Goal: Task Accomplishment & Management: Manage account settings

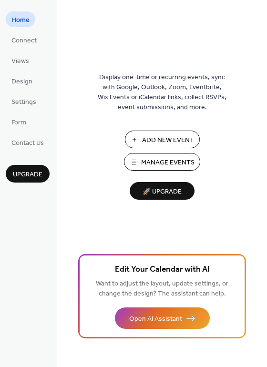
click at [163, 161] on span "Manage Events" at bounding box center [167, 163] width 53 height 10
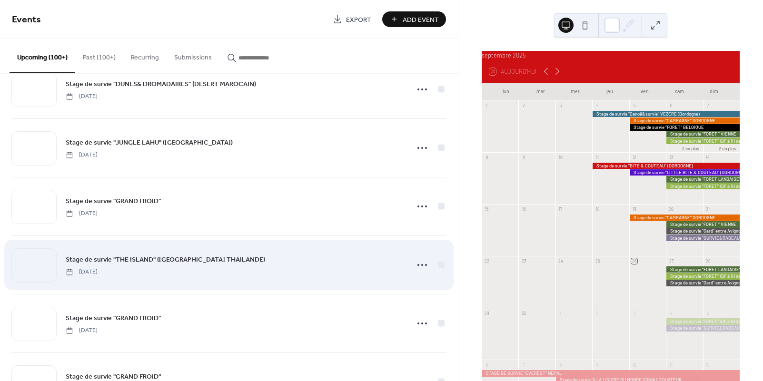
scroll to position [1200, 0]
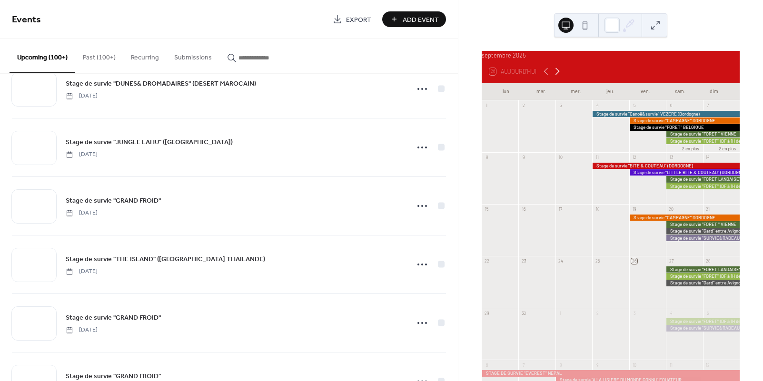
click at [560, 77] on icon at bounding box center [557, 71] width 11 height 11
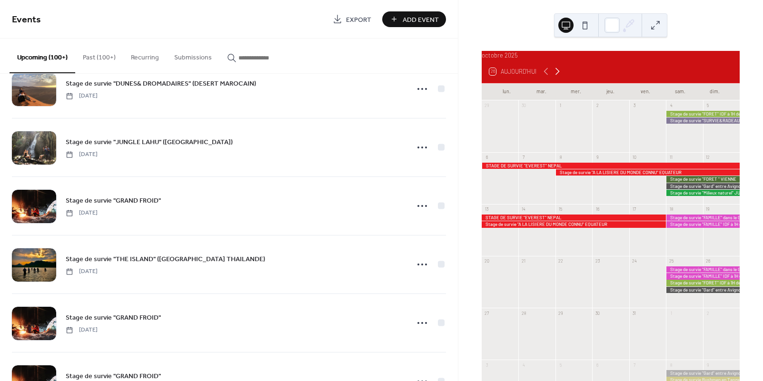
click at [560, 77] on icon at bounding box center [557, 71] width 11 height 11
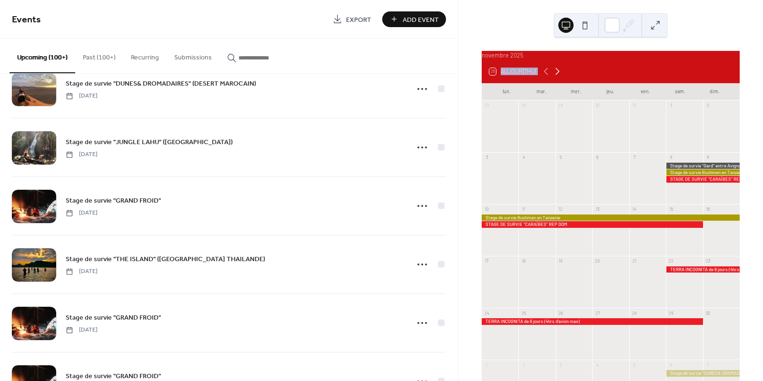
click at [560, 77] on icon at bounding box center [557, 71] width 11 height 11
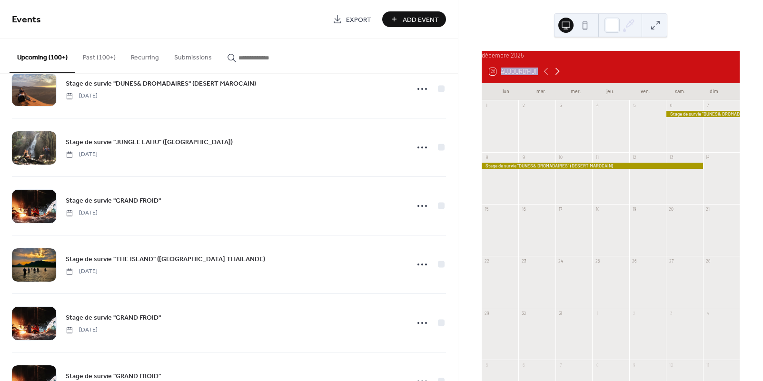
click at [557, 76] on icon at bounding box center [557, 71] width 11 height 11
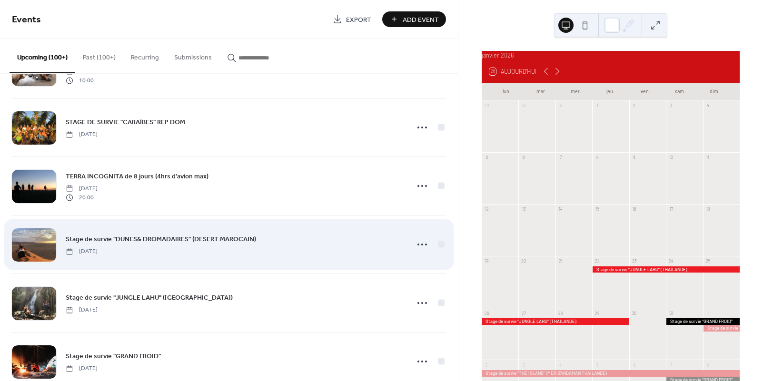
scroll to position [1041, 0]
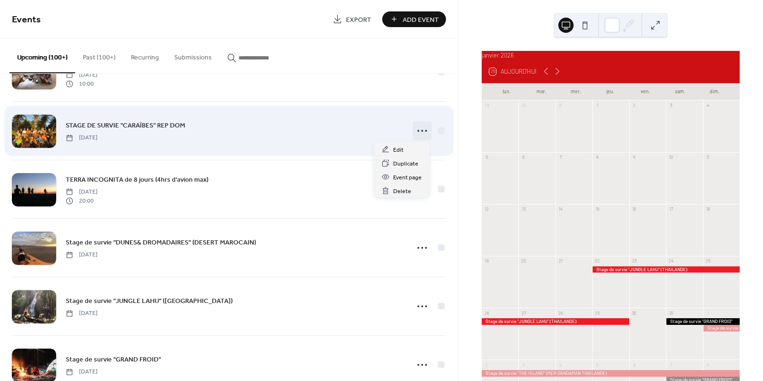
click at [415, 130] on icon at bounding box center [422, 130] width 15 height 15
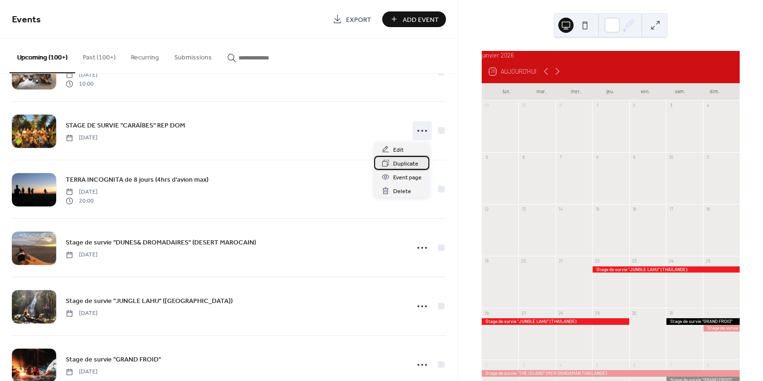
click at [392, 163] on div "Duplicate" at bounding box center [401, 163] width 55 height 14
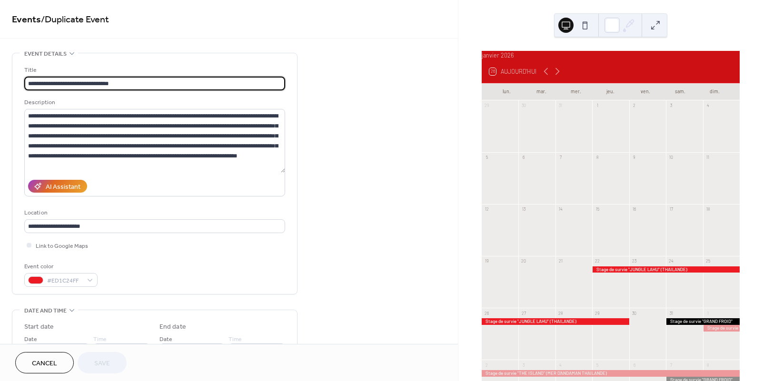
drag, startPoint x: 133, startPoint y: 84, endPoint x: 77, endPoint y: 83, distance: 56.2
click at [77, 83] on input "**********" at bounding box center [154, 84] width 261 height 14
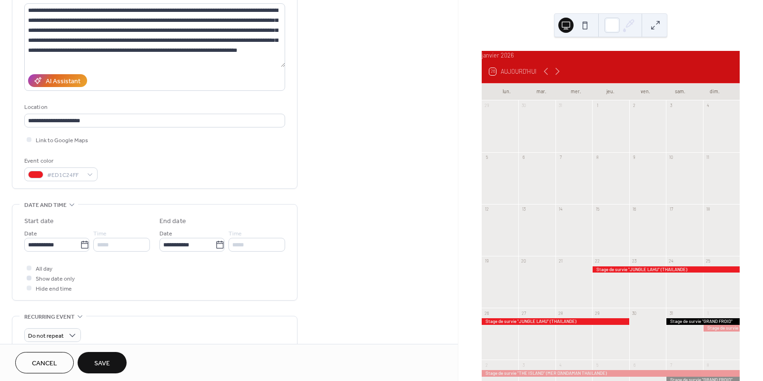
scroll to position [106, 0]
type input "**********"
click at [59, 244] on input "**********" at bounding box center [52, 245] width 56 height 14
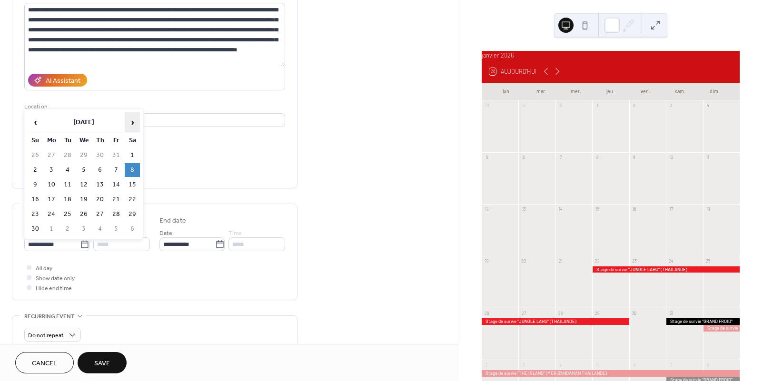
click at [132, 118] on span "›" at bounding box center [132, 122] width 14 height 19
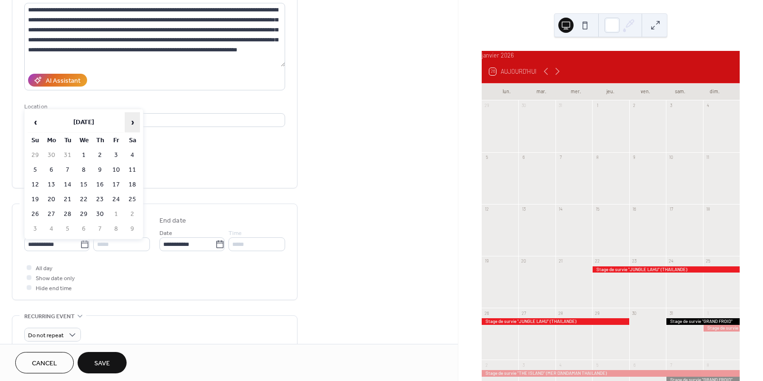
click at [132, 118] on span "›" at bounding box center [132, 122] width 14 height 19
click at [38, 121] on span "‹" at bounding box center [35, 122] width 14 height 19
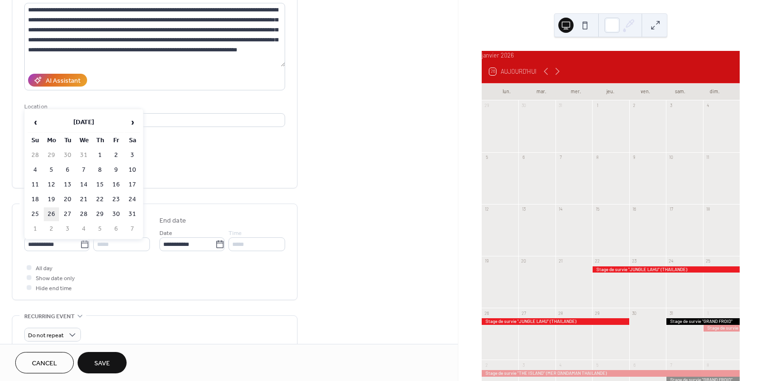
click at [50, 214] on td "26" at bounding box center [51, 215] width 15 height 14
type input "**********"
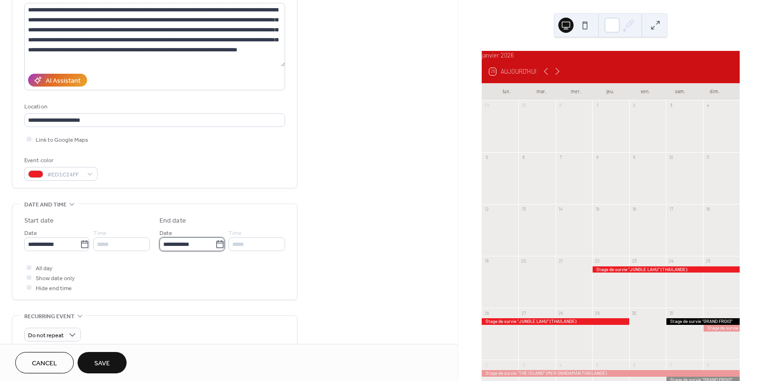
click at [180, 248] on input "**********" at bounding box center [188, 245] width 56 height 14
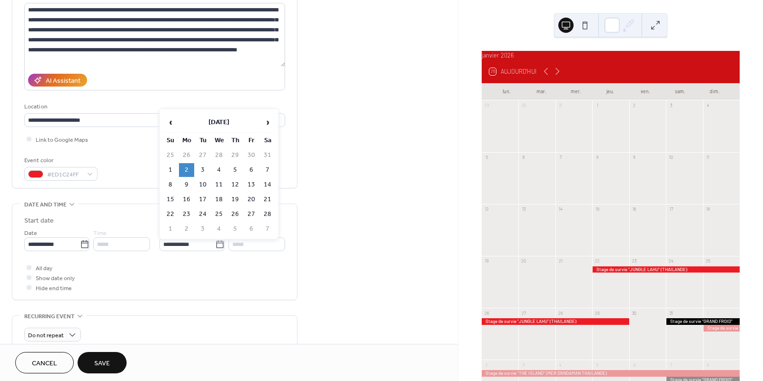
click at [221, 169] on td "4" at bounding box center [218, 170] width 15 height 14
type input "**********"
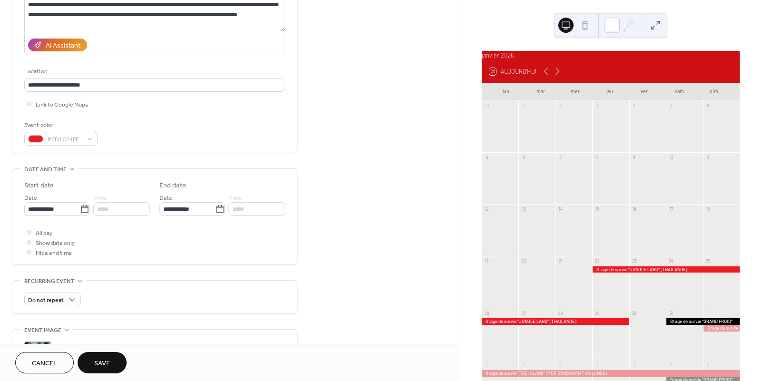
scroll to position [214, 0]
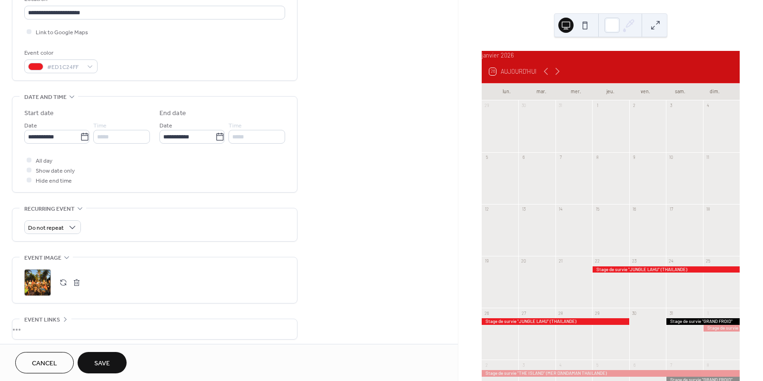
click at [61, 285] on button "button" at bounding box center [63, 282] width 13 height 13
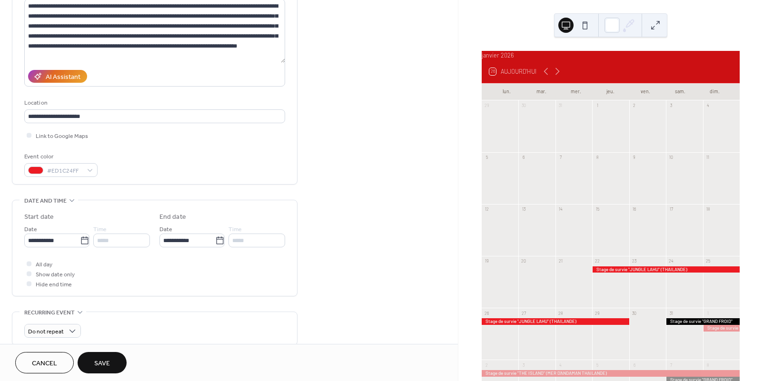
scroll to position [110, 0]
click at [110, 359] on span "Save" at bounding box center [102, 364] width 16 height 10
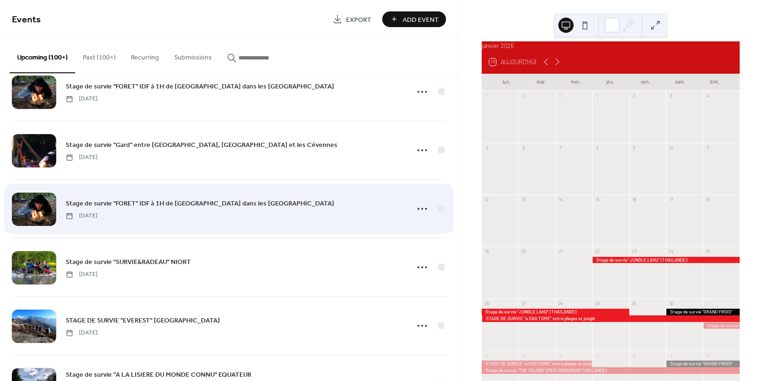
scroll to position [152, 0]
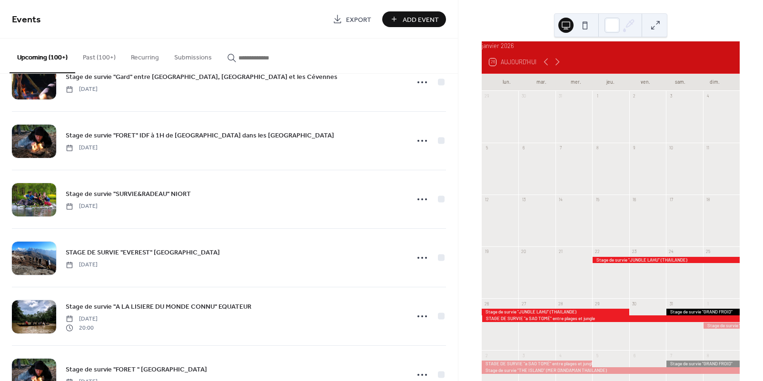
click at [646, 263] on div at bounding box center [666, 260] width 148 height 6
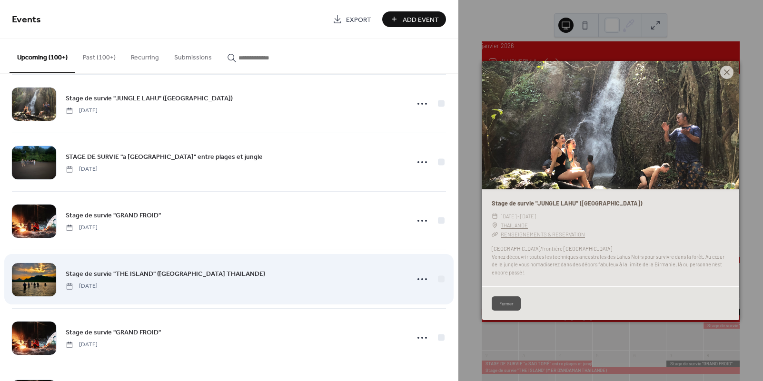
scroll to position [1243, 0]
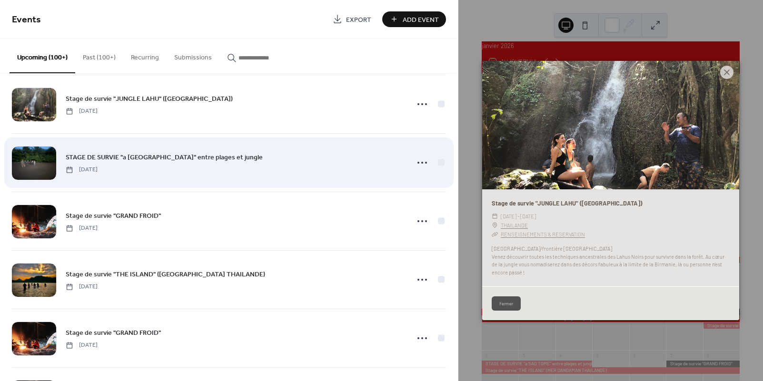
click at [161, 158] on span "STAGE DE SURVIE "a SAO TOMÉ" entre plages et jungle" at bounding box center [164, 158] width 197 height 10
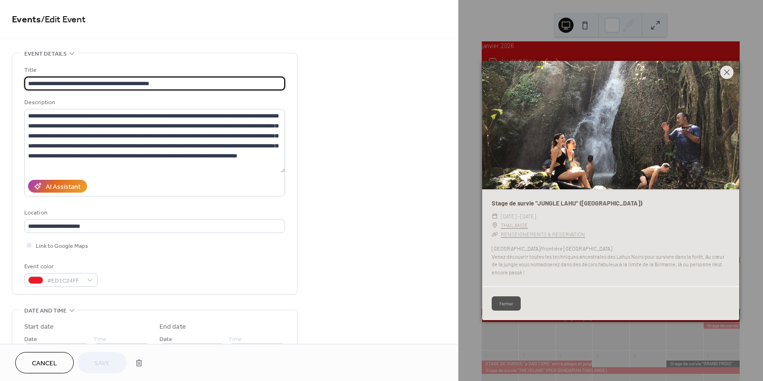
click at [725, 72] on icon at bounding box center [727, 72] width 11 height 11
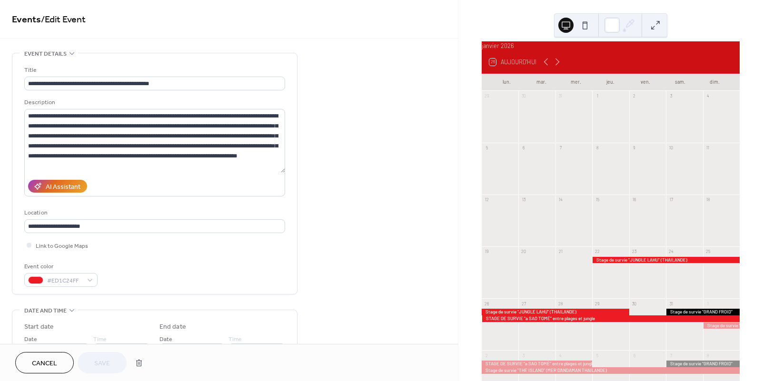
click at [647, 322] on div at bounding box center [611, 319] width 258 height 6
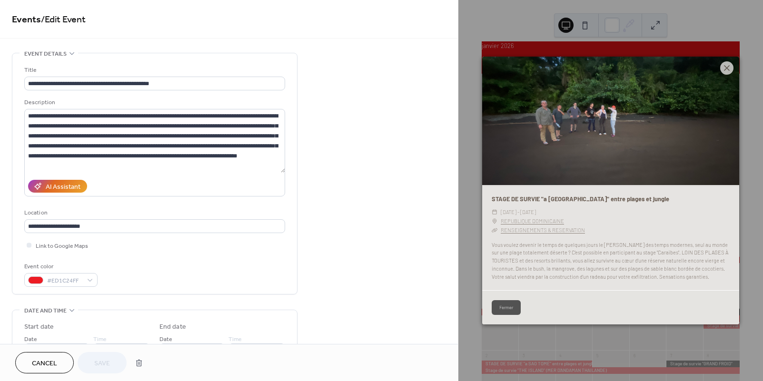
drag, startPoint x: 725, startPoint y: 68, endPoint x: 712, endPoint y: 71, distance: 14.1
click at [725, 68] on icon at bounding box center [727, 67] width 11 height 11
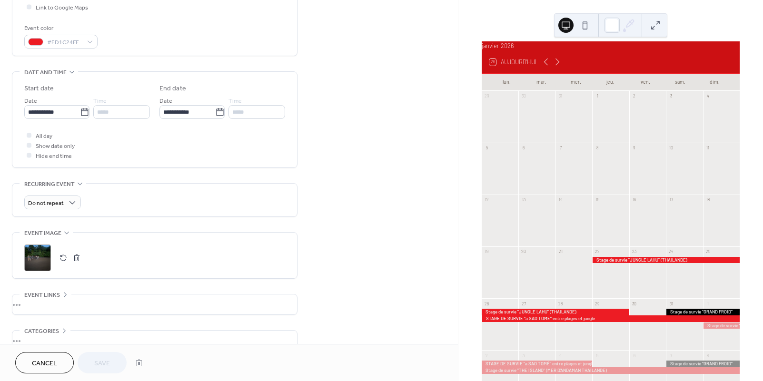
scroll to position [240, 0]
click at [63, 261] on button "button" at bounding box center [63, 257] width 13 height 13
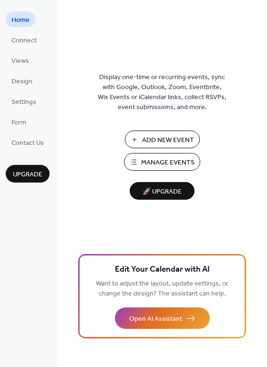
click at [160, 160] on span "Manage Events" at bounding box center [167, 163] width 53 height 10
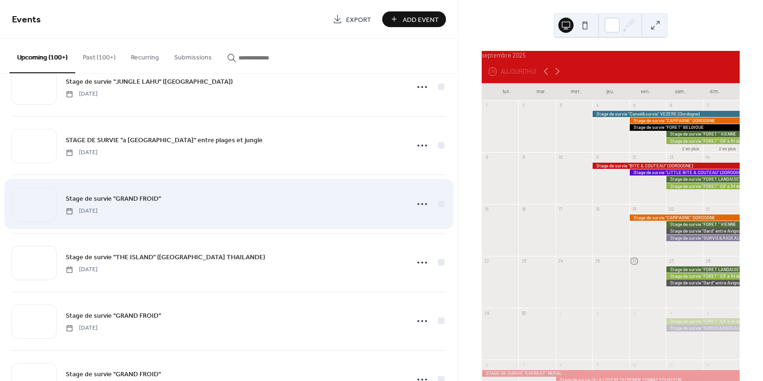
scroll to position [1259, 0]
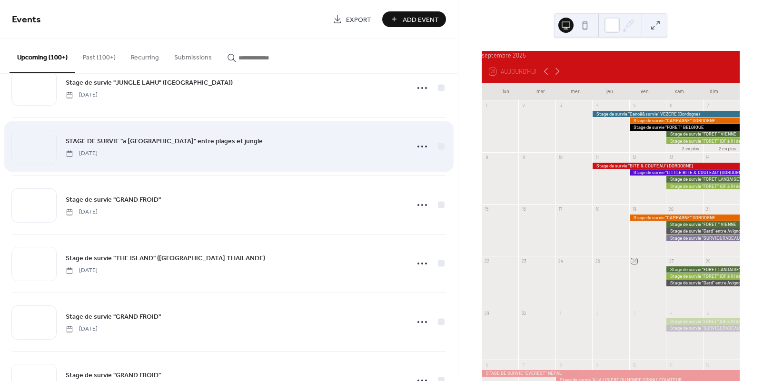
click at [182, 140] on span "STAGE DE SURVIE "a [GEOGRAPHIC_DATA]" entre plages et jungle" at bounding box center [164, 142] width 197 height 10
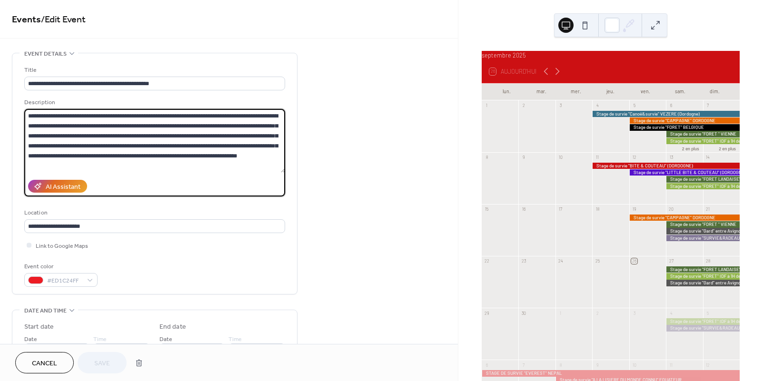
drag, startPoint x: 94, startPoint y: 169, endPoint x: 18, endPoint y: 104, distance: 99.6
click at [18, 104] on div "**********" at bounding box center [154, 173] width 285 height 241
paste textarea "**********"
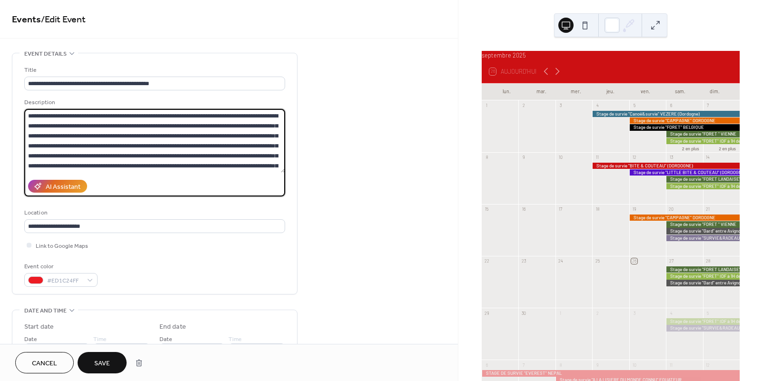
scroll to position [70, 0]
type textarea "**********"
click at [60, 187] on div "AI Assistant" at bounding box center [63, 187] width 35 height 10
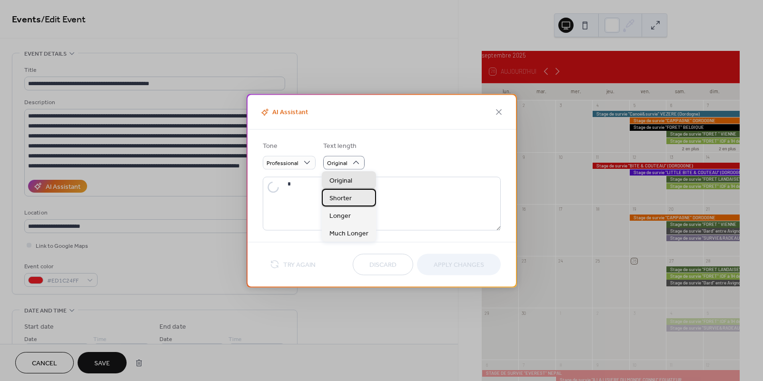
click at [345, 200] on span "Shorter" at bounding box center [341, 199] width 22 height 10
type textarea "**********"
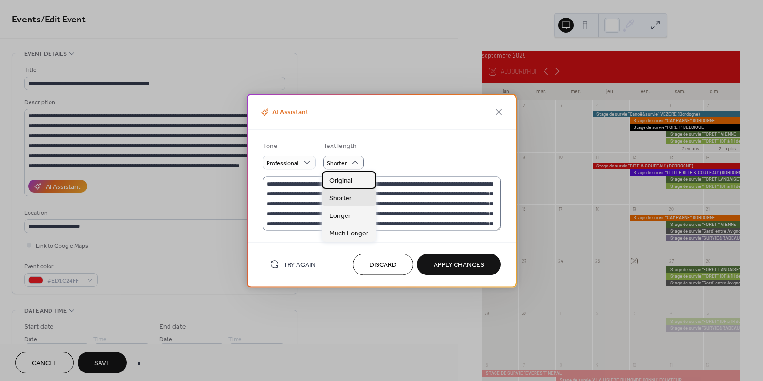
click at [349, 184] on span "Original" at bounding box center [341, 181] width 23 height 10
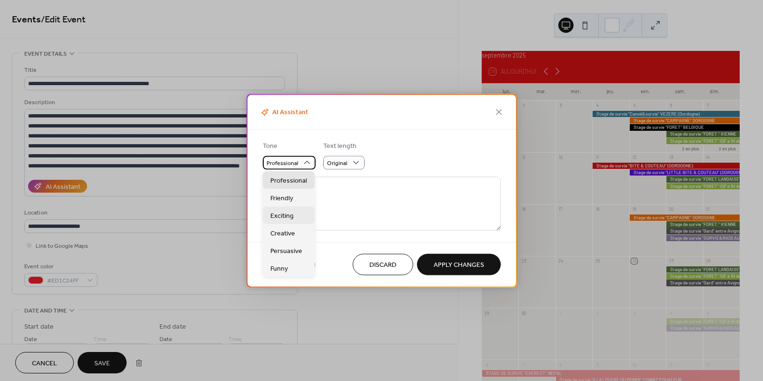
type textarea "**********"
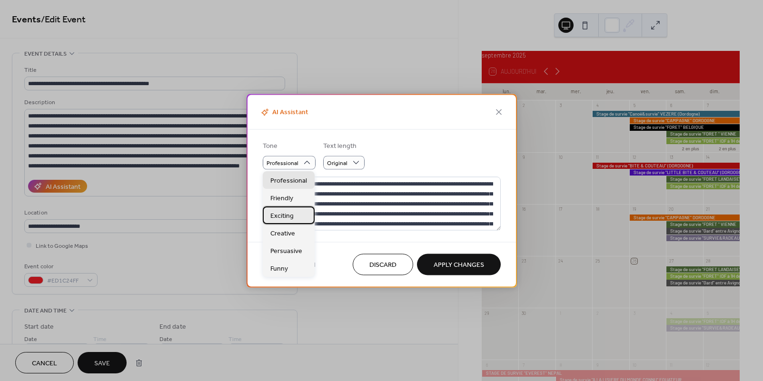
click at [283, 219] on span "Exciting" at bounding box center [282, 216] width 23 height 10
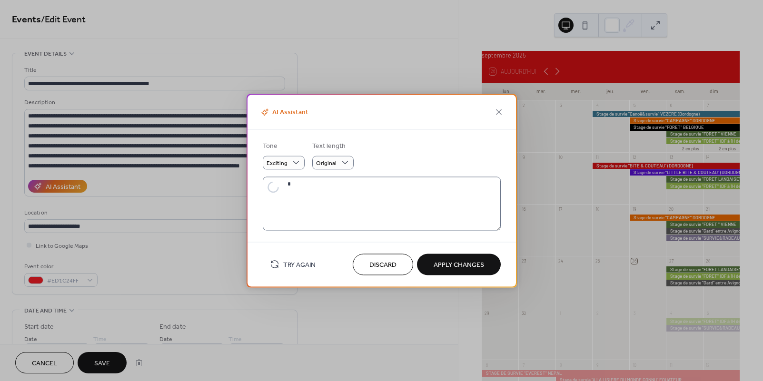
type textarea "**********"
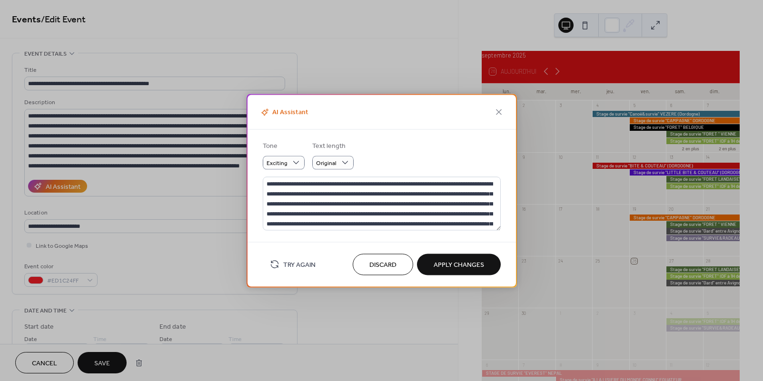
click at [471, 266] on span "Apply Changes" at bounding box center [459, 266] width 50 height 10
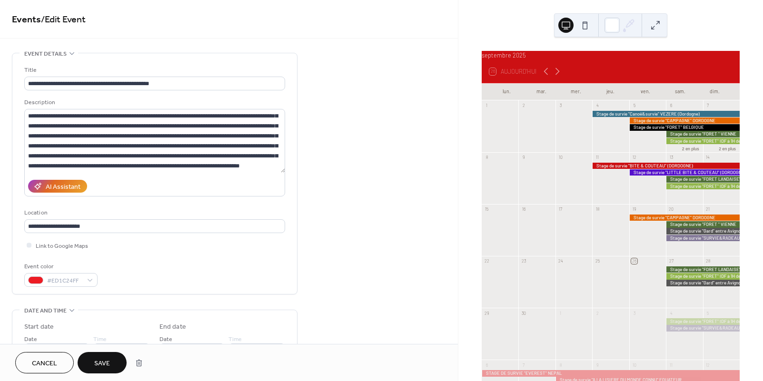
type textarea "**********"
click at [110, 356] on button "Save" at bounding box center [102, 362] width 49 height 21
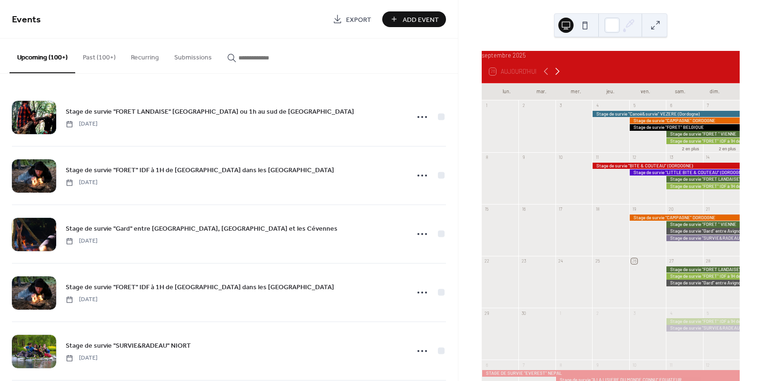
click at [558, 75] on icon at bounding box center [557, 71] width 11 height 11
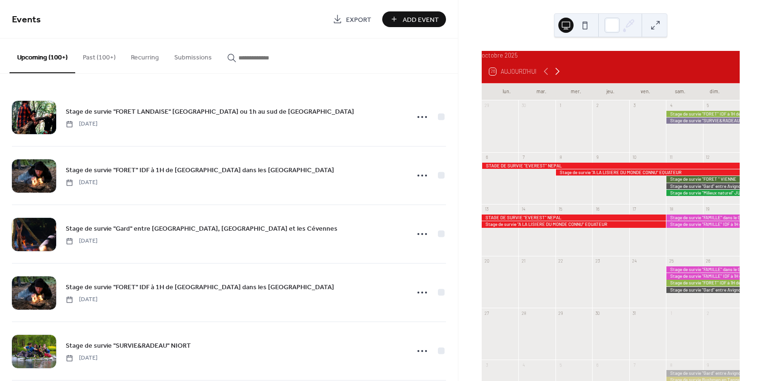
click at [559, 75] on icon at bounding box center [558, 71] width 4 height 7
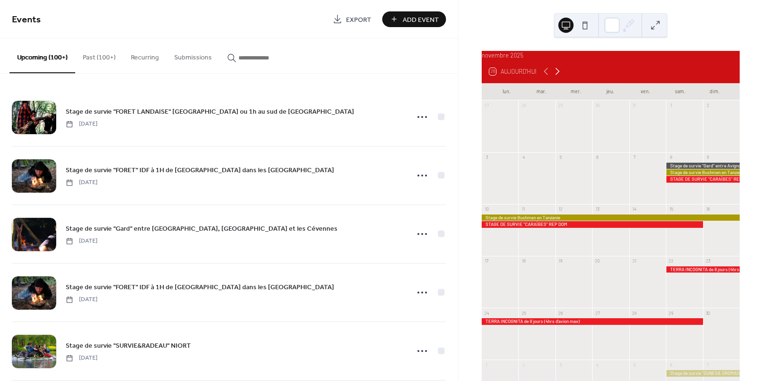
click at [559, 75] on icon at bounding box center [558, 71] width 4 height 7
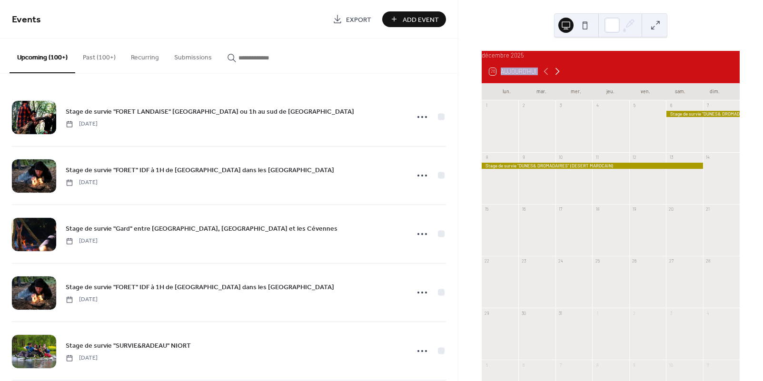
click at [559, 75] on icon at bounding box center [558, 71] width 4 height 7
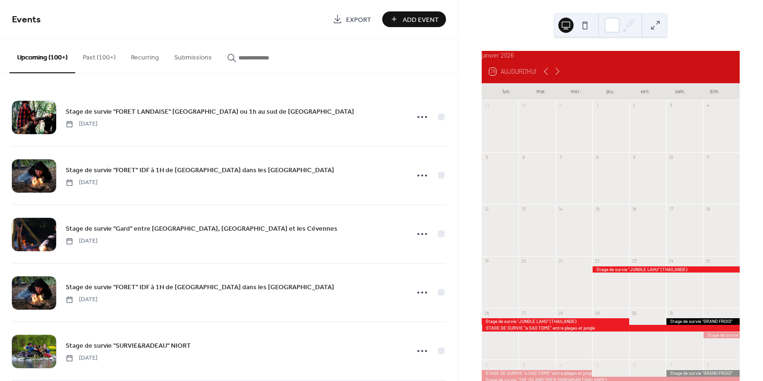
click at [653, 331] on div at bounding box center [611, 328] width 258 height 6
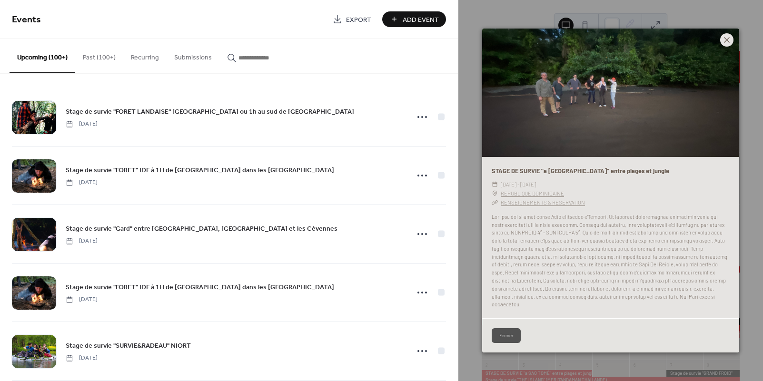
click at [727, 46] on icon at bounding box center [727, 39] width 11 height 11
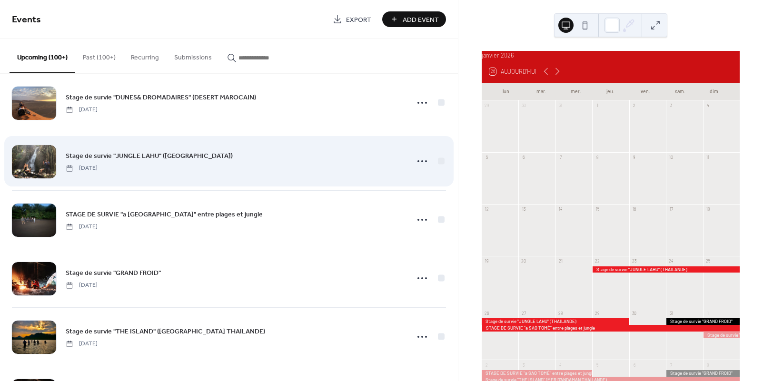
scroll to position [1187, 0]
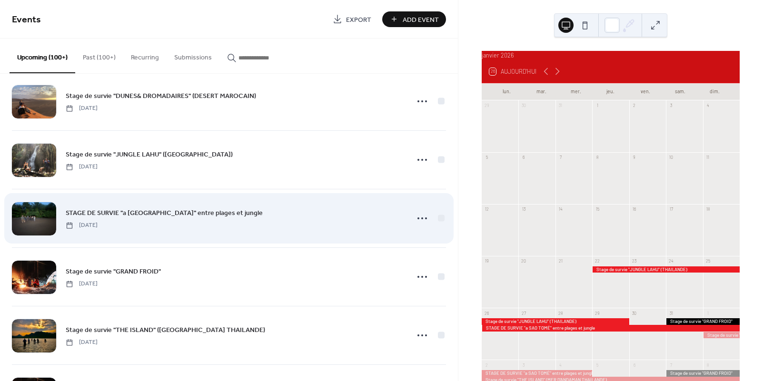
click at [187, 212] on span "STAGE DE SURVIE "a SAO TOMÉ" entre plages et jungle" at bounding box center [164, 214] width 197 height 10
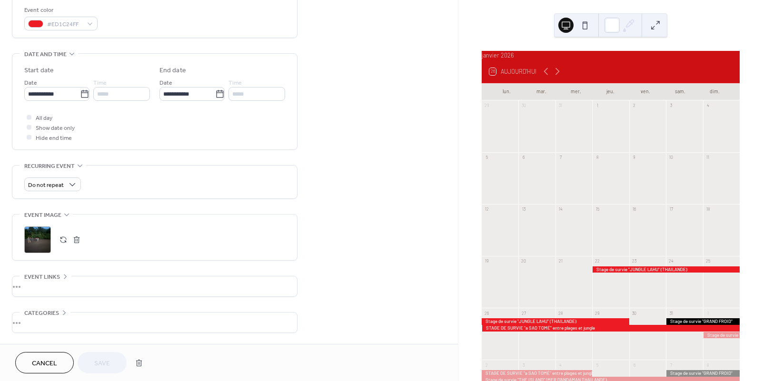
scroll to position [257, 0]
click at [62, 241] on button "button" at bounding box center [63, 239] width 13 height 13
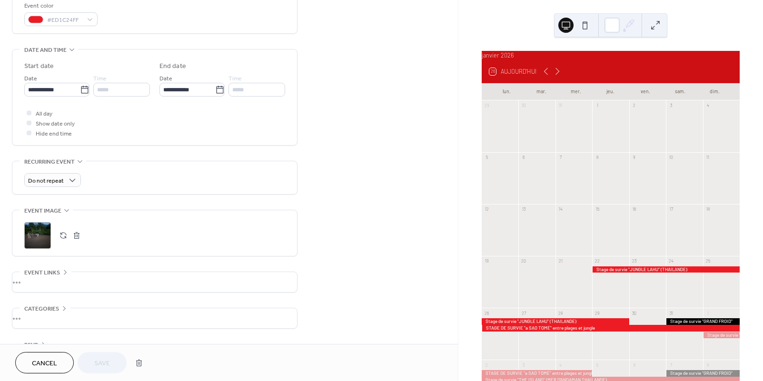
scroll to position [261, 0]
click at [58, 234] on button "button" at bounding box center [63, 235] width 13 height 13
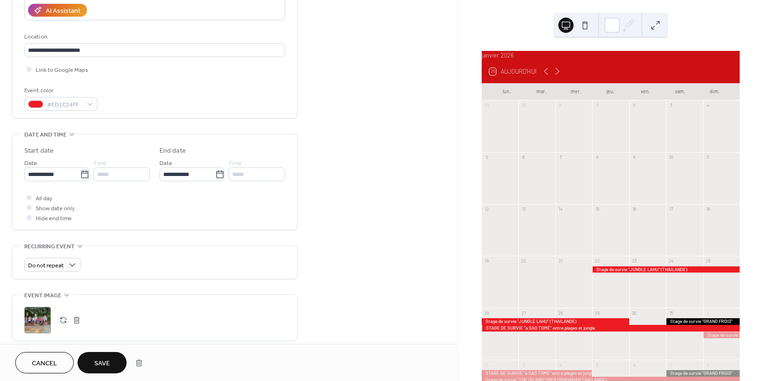
scroll to position [168, 0]
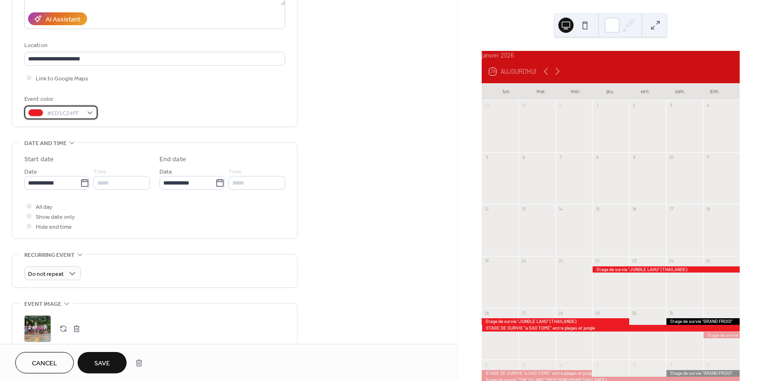
click at [89, 116] on div "#ED1C24FF" at bounding box center [60, 113] width 73 height 14
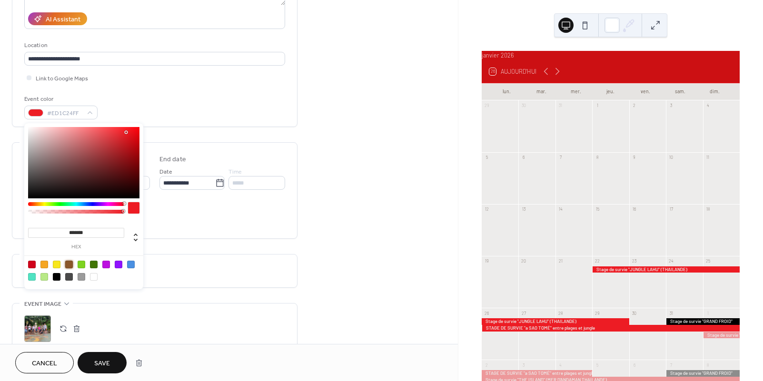
drag, startPoint x: 68, startPoint y: 266, endPoint x: 97, endPoint y: 321, distance: 61.8
click at [68, 266] on div at bounding box center [69, 265] width 8 height 8
type input "*******"
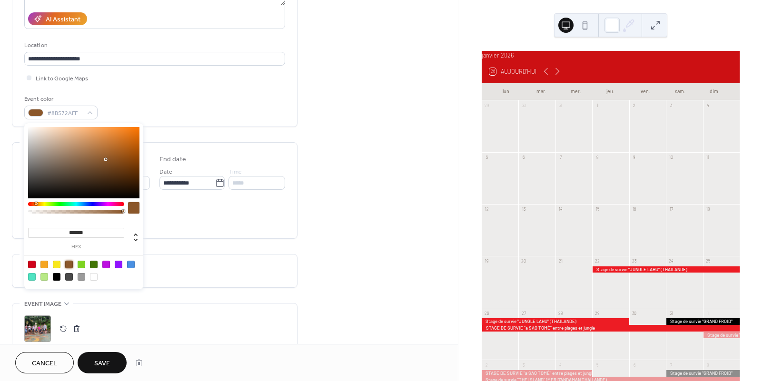
click at [103, 363] on span "Save" at bounding box center [102, 364] width 16 height 10
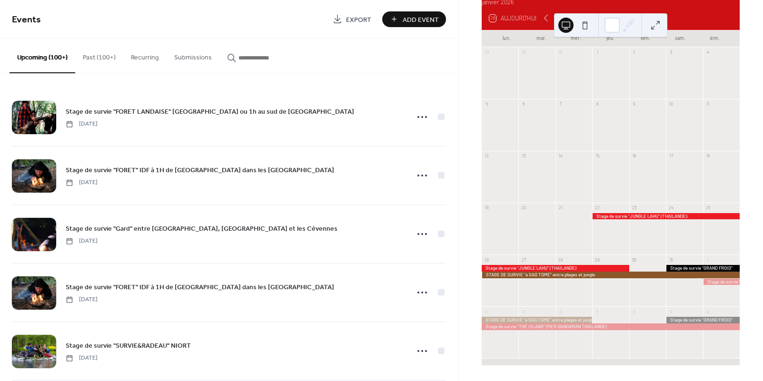
scroll to position [59, 0]
